Goal: Book appointment/travel/reservation

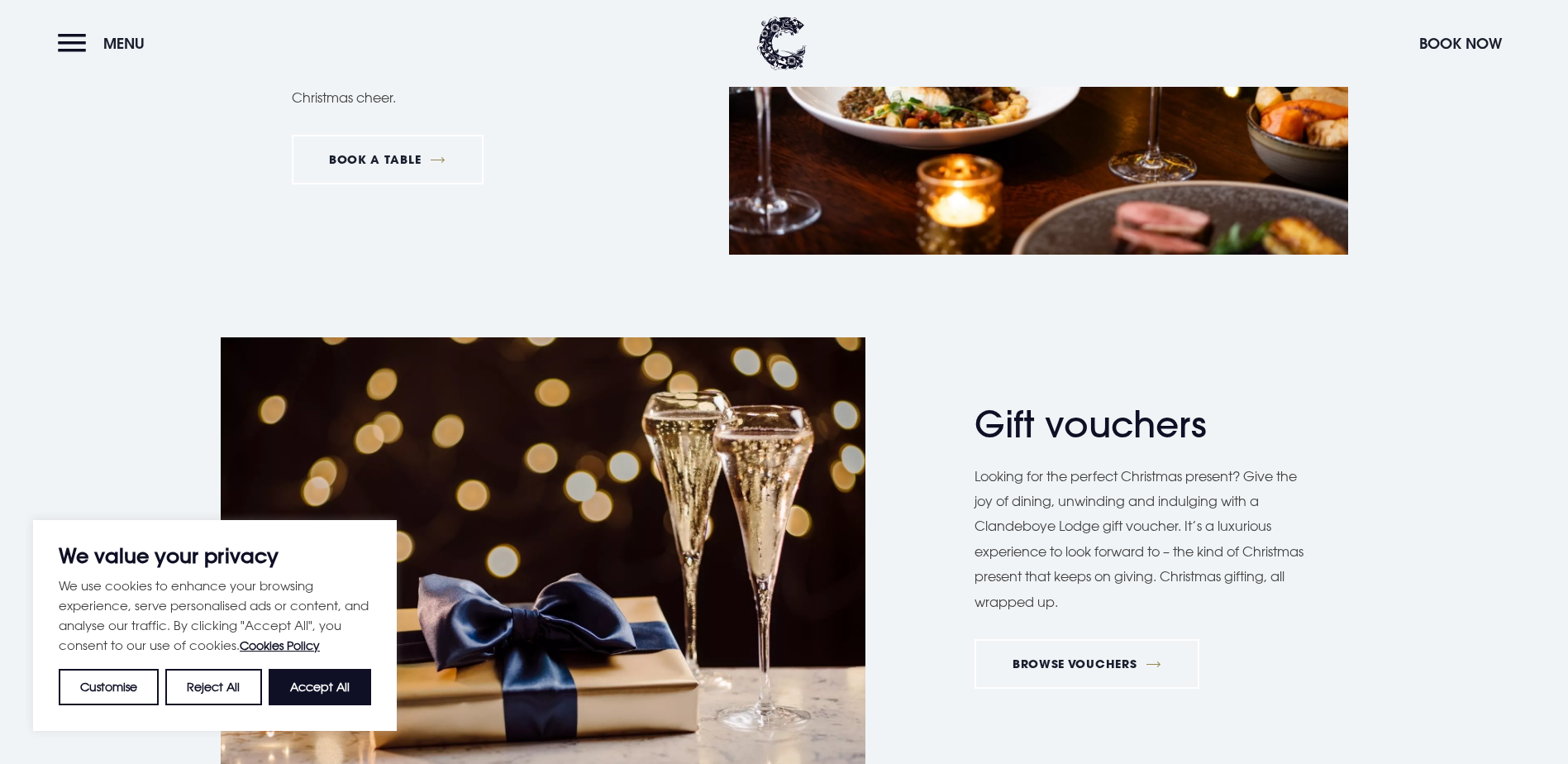
scroll to position [2894, 0]
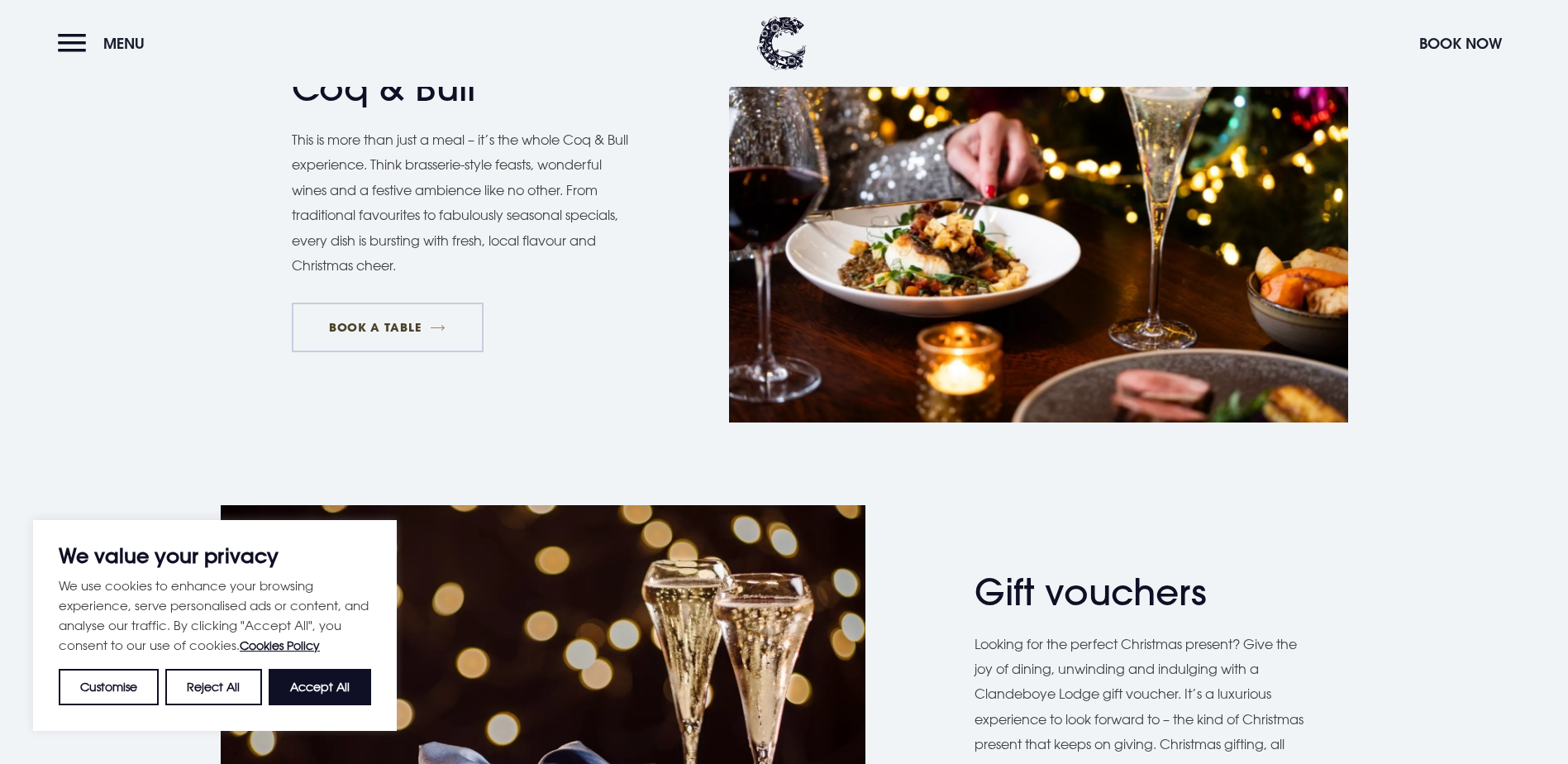
click at [414, 352] on link "BOOK A TABLE" at bounding box center [387, 327] width 192 height 50
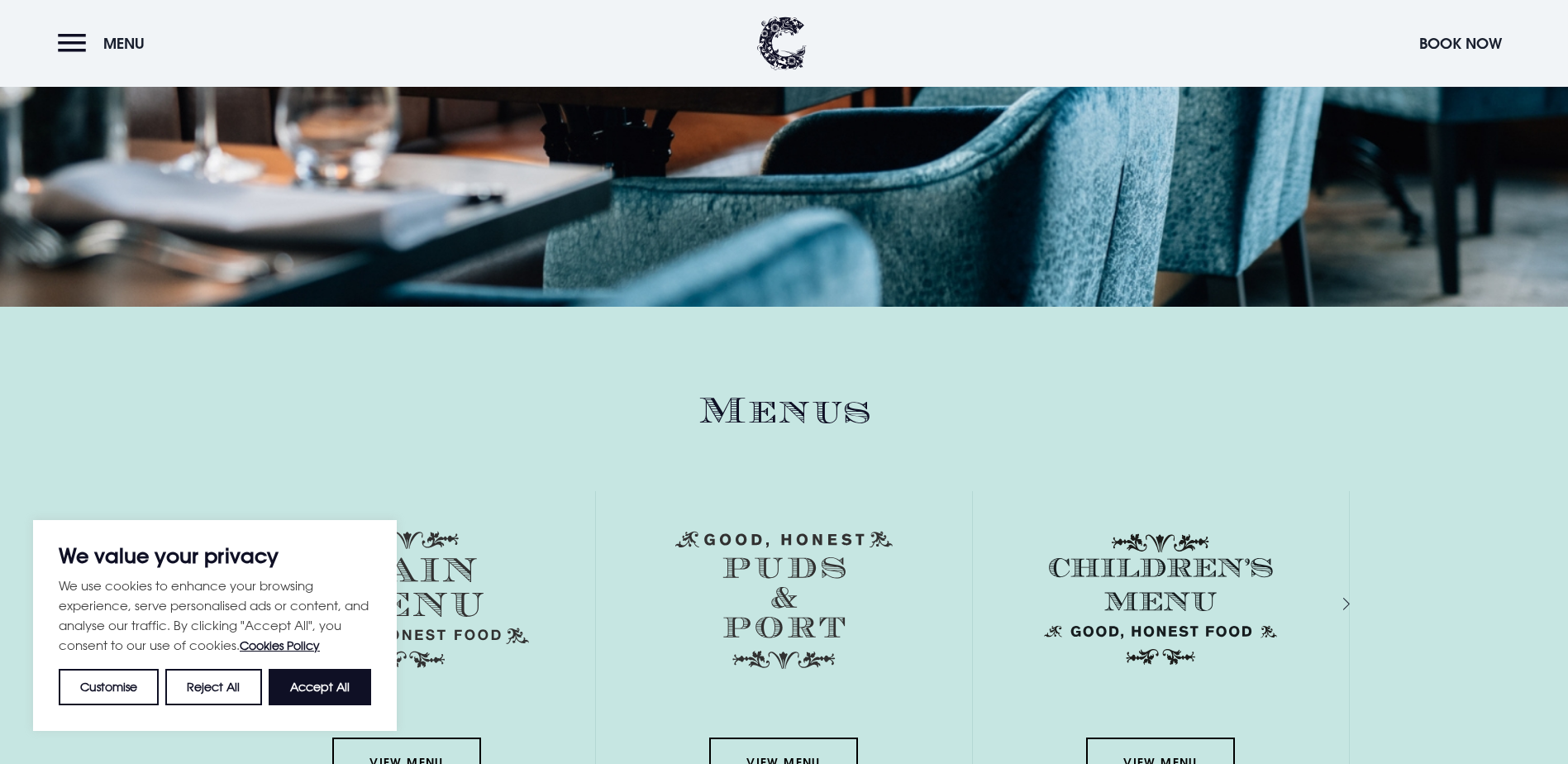
scroll to position [2233, 0]
click at [1337, 592] on div "Next slide" at bounding box center [1328, 604] width 16 height 24
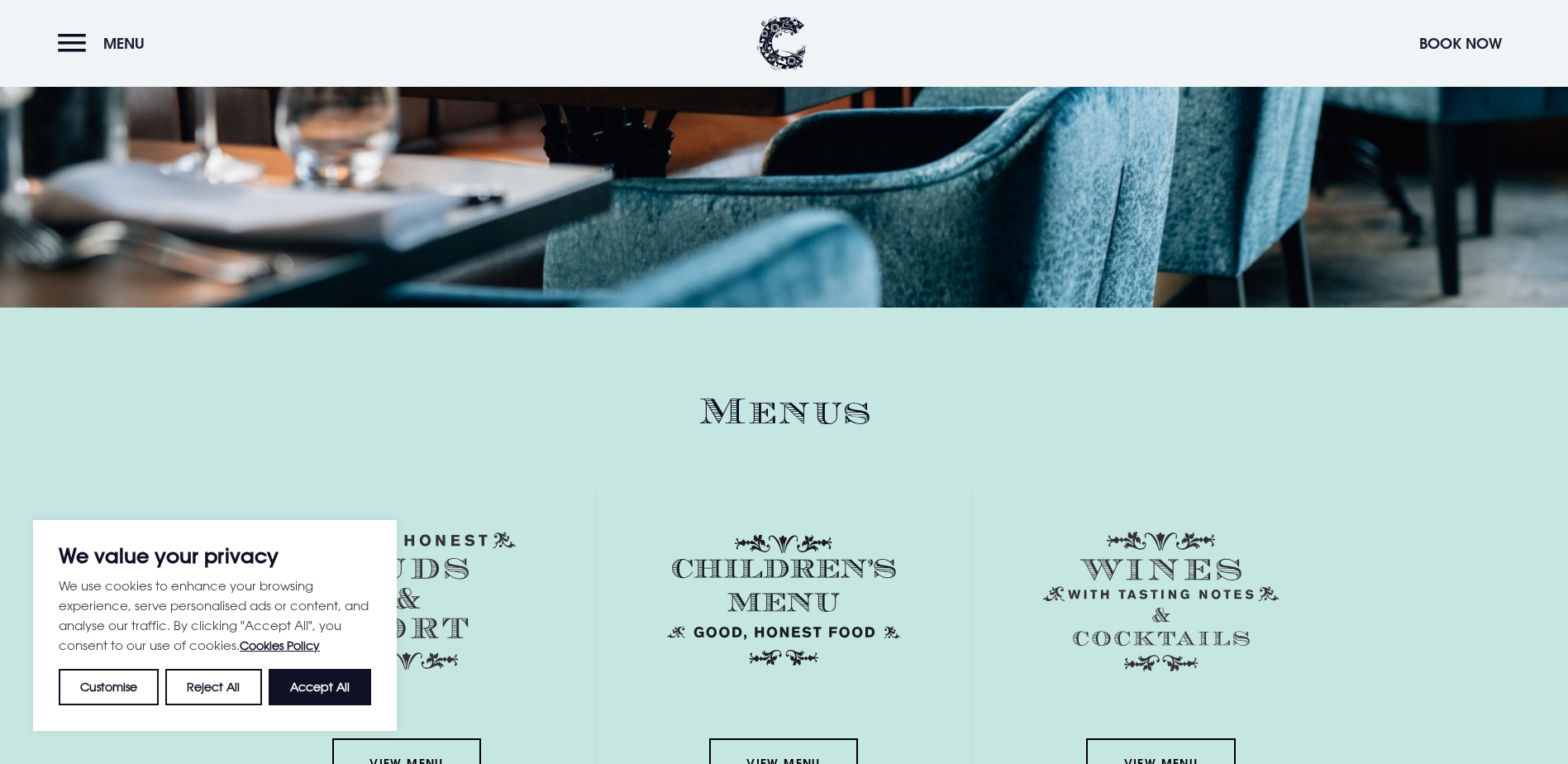
click at [221, 493] on div "View Menu" at bounding box center [406, 652] width 376 height 321
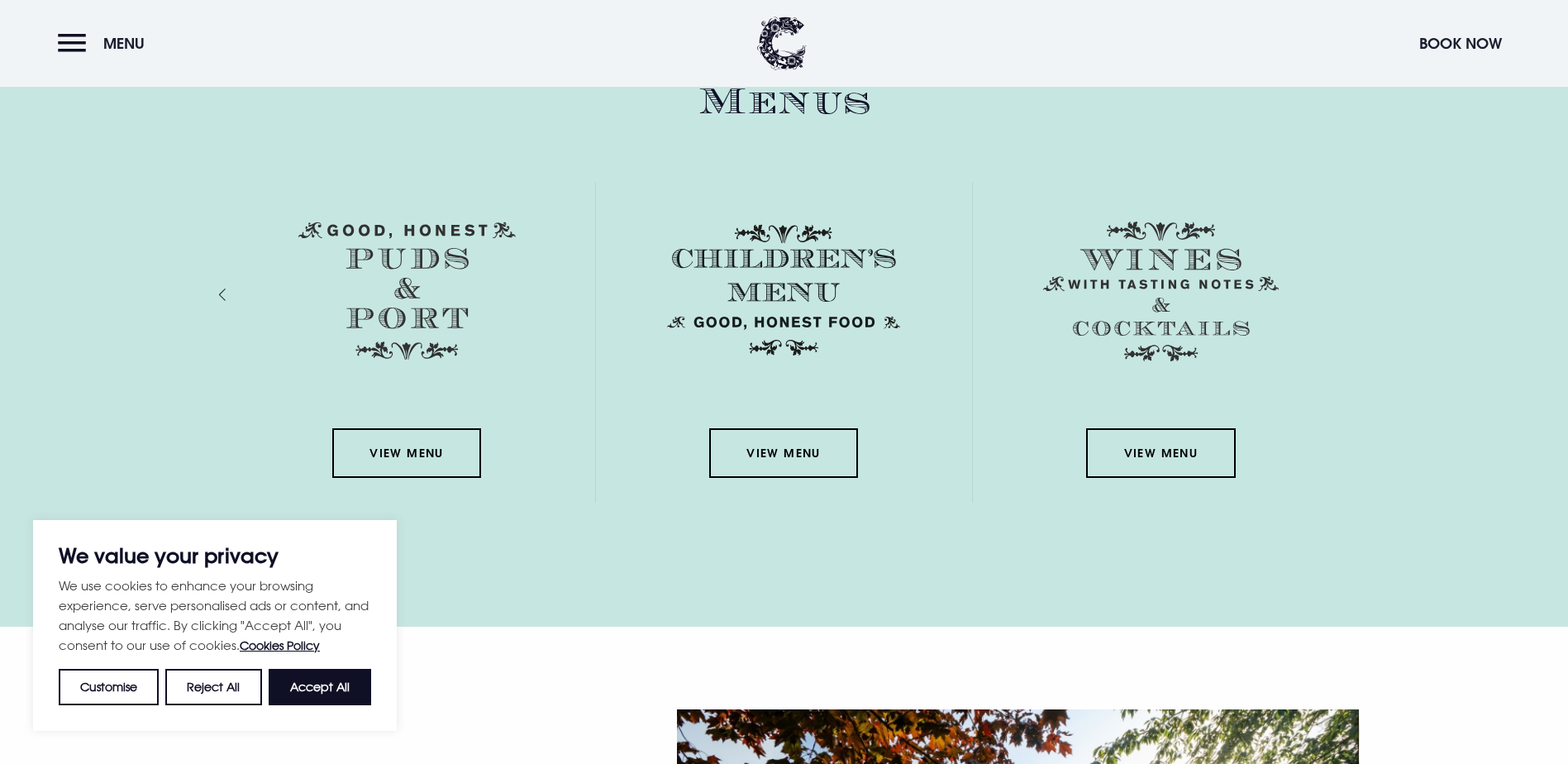
scroll to position [2315, 0]
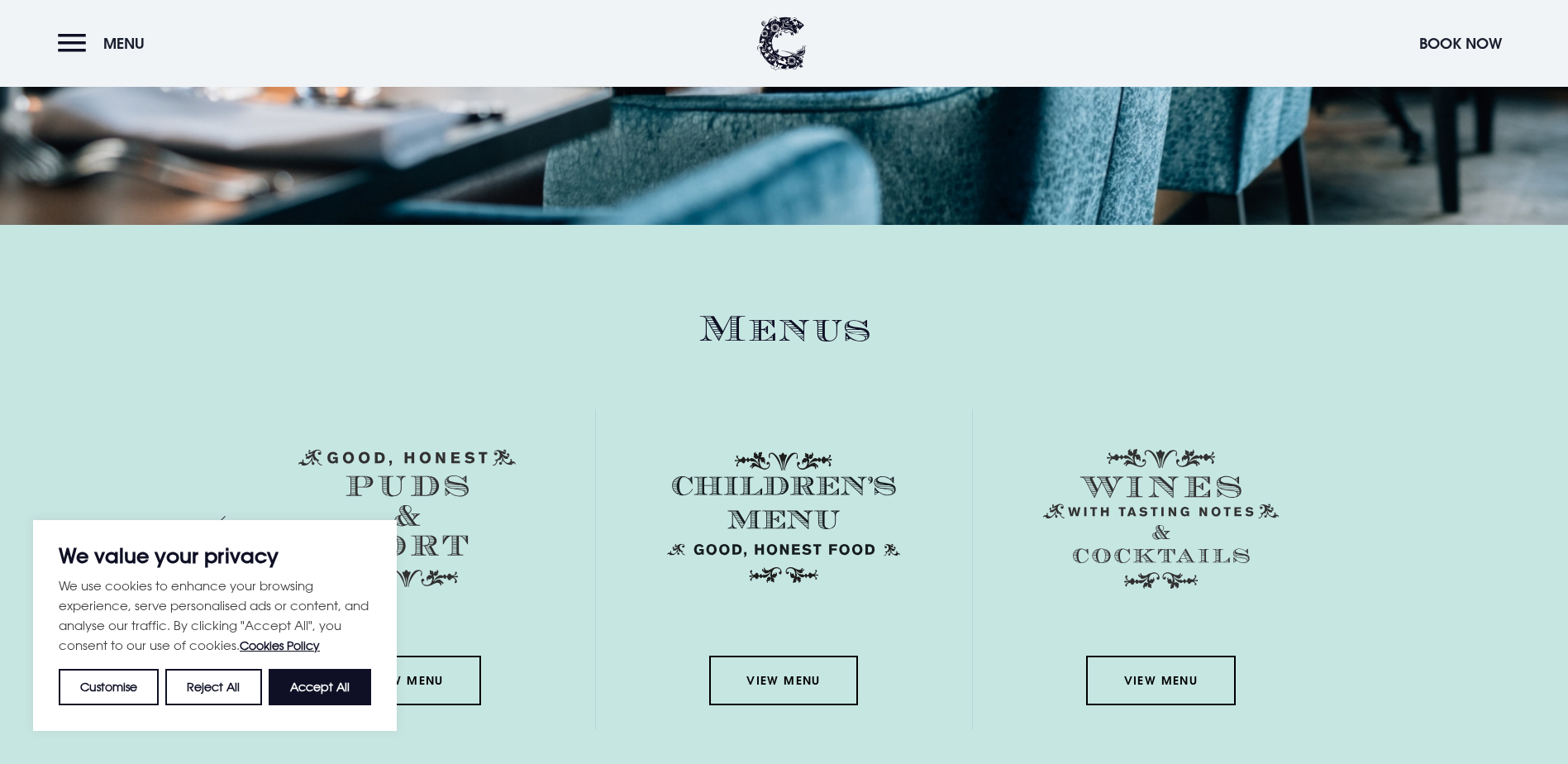
click at [231, 510] on div "Previous slide" at bounding box center [239, 522] width 16 height 24
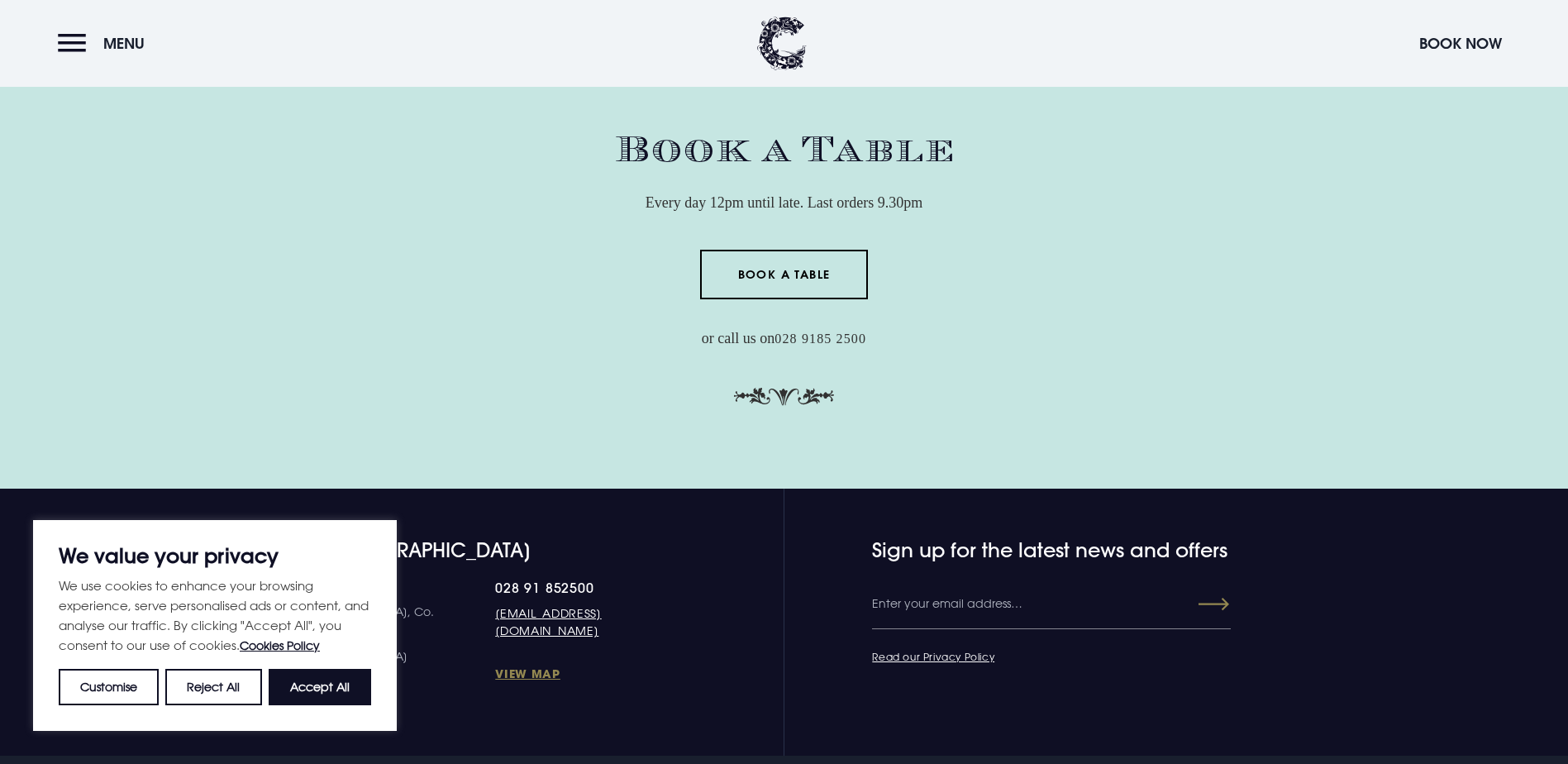
scroll to position [5323, 0]
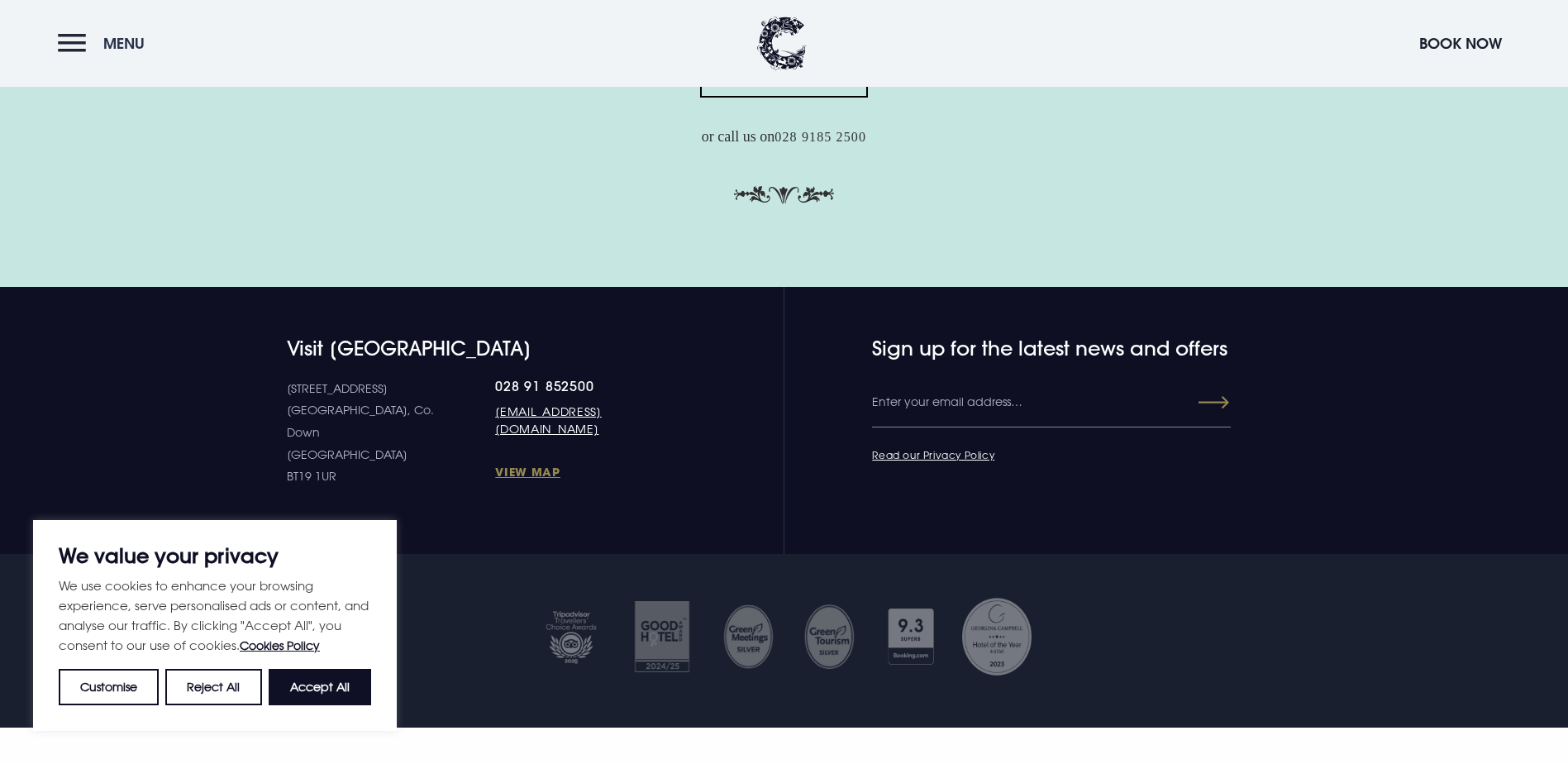
click at [68, 41] on button "Menu" at bounding box center [105, 43] width 95 height 35
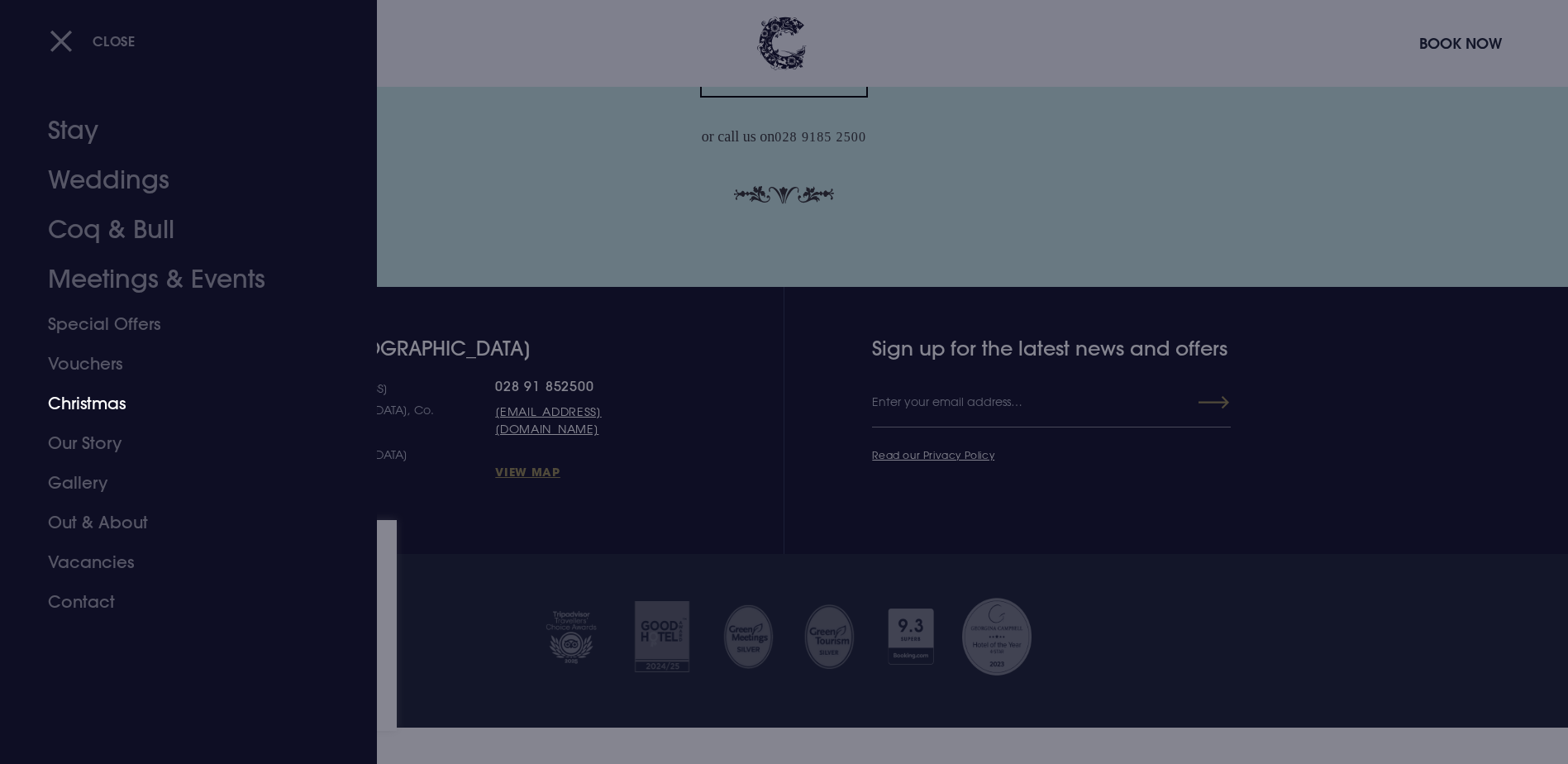
click at [106, 396] on link "Christmas" at bounding box center [178, 403] width 261 height 40
